Goal: Obtain resource: Obtain resource

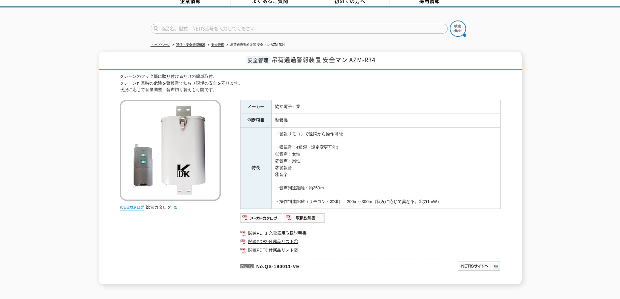
scroll to position [82, 0]
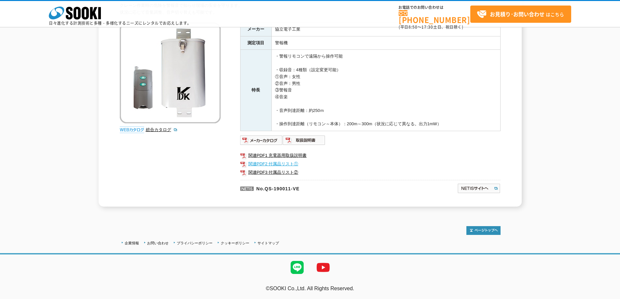
click at [281, 162] on link "関連PDF2 付属品リスト①" at bounding box center [370, 164] width 260 height 8
click at [291, 173] on link "関連PDF3 付属品リスト②" at bounding box center [370, 172] width 260 height 8
click at [259, 166] on link "関連PDF2 付属品リスト①" at bounding box center [370, 164] width 260 height 8
drag, startPoint x: 275, startPoint y: 68, endPoint x: 395, endPoint y: 100, distance: 124.4
click at [395, 100] on td "・警報リモコンで遠隔から操作可能 ・収録音：4種類（設定変更可能） ①音声：女性 ②音声：男性 ③警報音 ④音楽 ・音声到達距離：約250ｍ ・操作到達距離（…" at bounding box center [385, 90] width 229 height 81
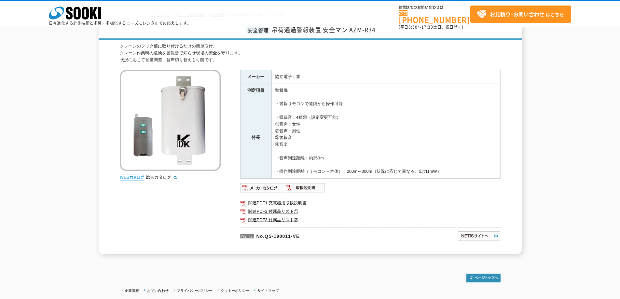
scroll to position [17, 0]
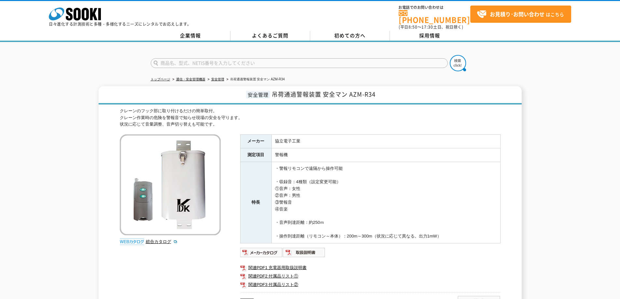
scroll to position [82, 0]
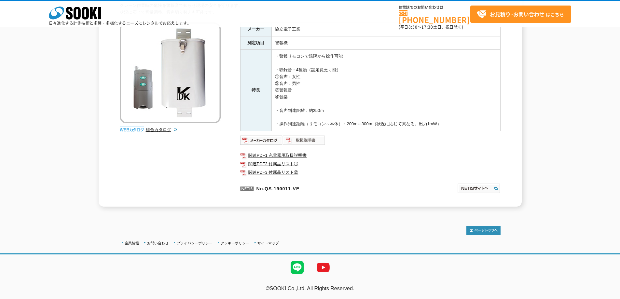
click at [291, 135] on img at bounding box center [304, 140] width 43 height 10
